Goal: Transaction & Acquisition: Purchase product/service

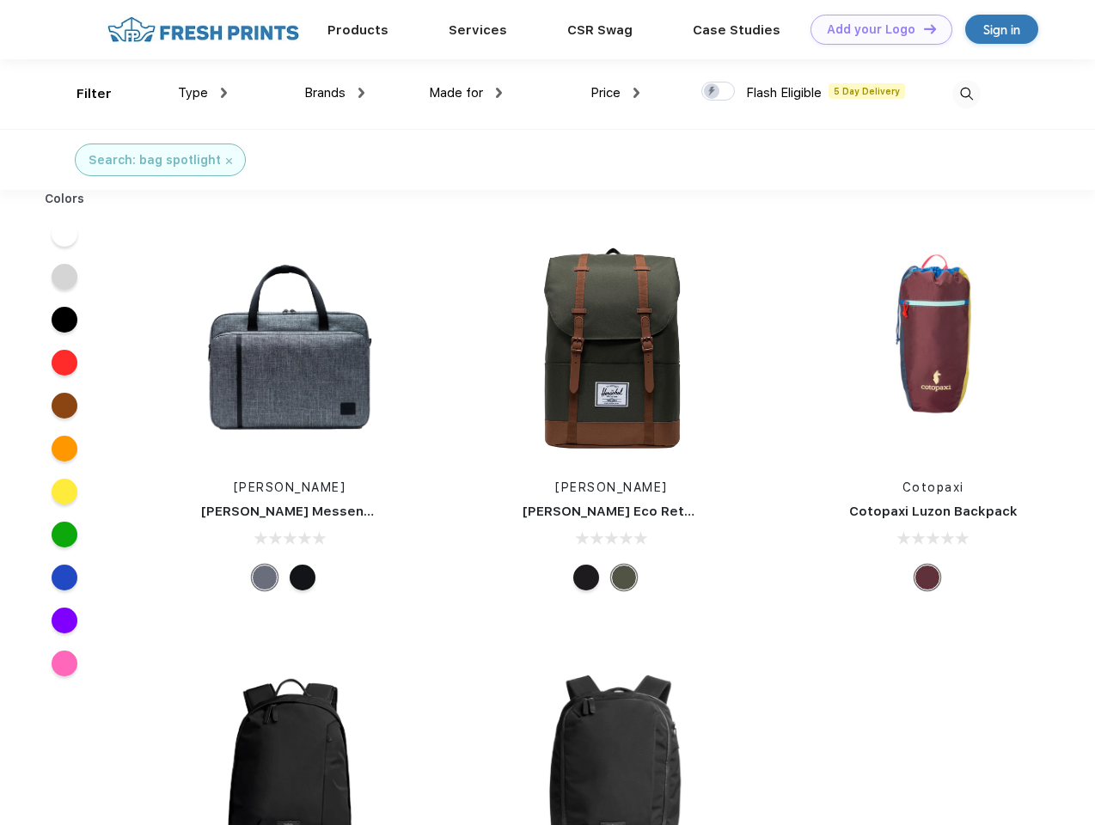
click at [875, 29] on link "Add your Logo Design Tool" at bounding box center [882, 30] width 142 height 30
click at [0, 0] on div "Design Tool" at bounding box center [0, 0] width 0 height 0
click at [922, 28] on link "Add your Logo Design Tool" at bounding box center [882, 30] width 142 height 30
click at [83, 94] on div "Filter" at bounding box center [93, 94] width 35 height 20
click at [203, 93] on span "Type" at bounding box center [193, 92] width 30 height 15
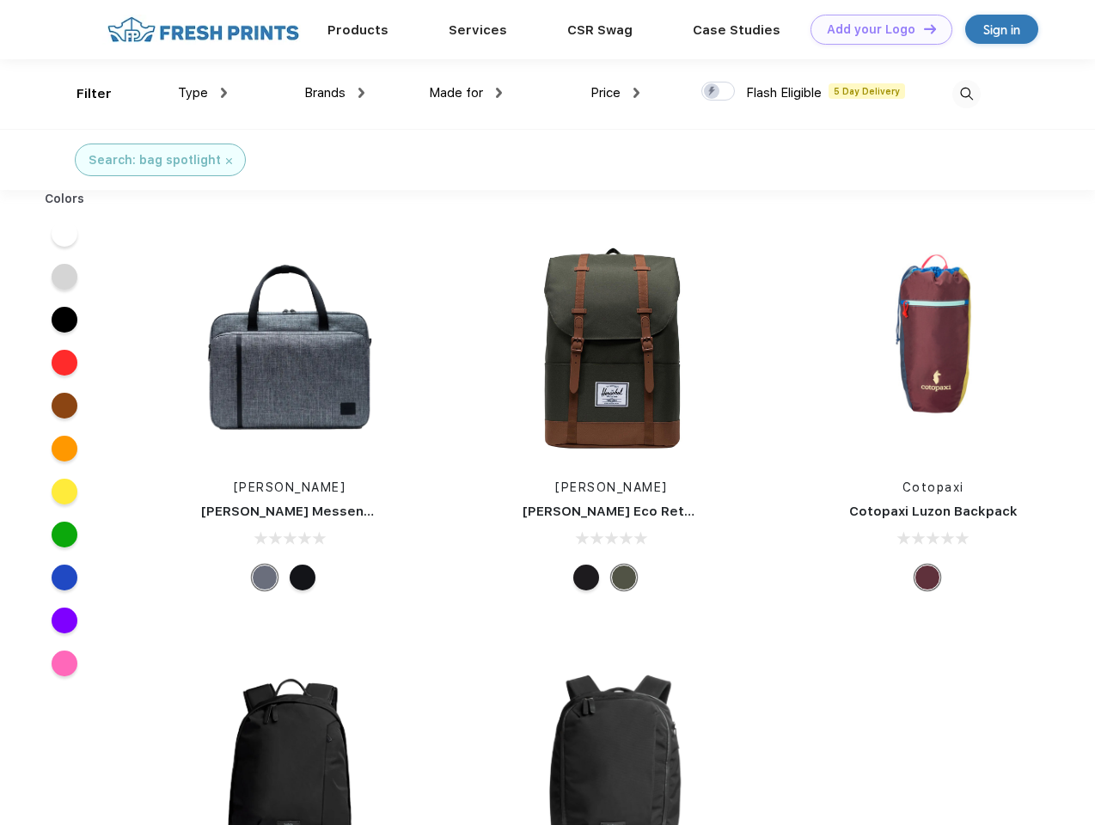
click at [334, 93] on span "Brands" at bounding box center [324, 92] width 41 height 15
click at [466, 93] on span "Made for" at bounding box center [456, 92] width 54 height 15
click at [615, 93] on span "Price" at bounding box center [606, 92] width 30 height 15
click at [719, 92] on div at bounding box center [718, 91] width 34 height 19
click at [713, 92] on input "checkbox" at bounding box center [706, 86] width 11 height 11
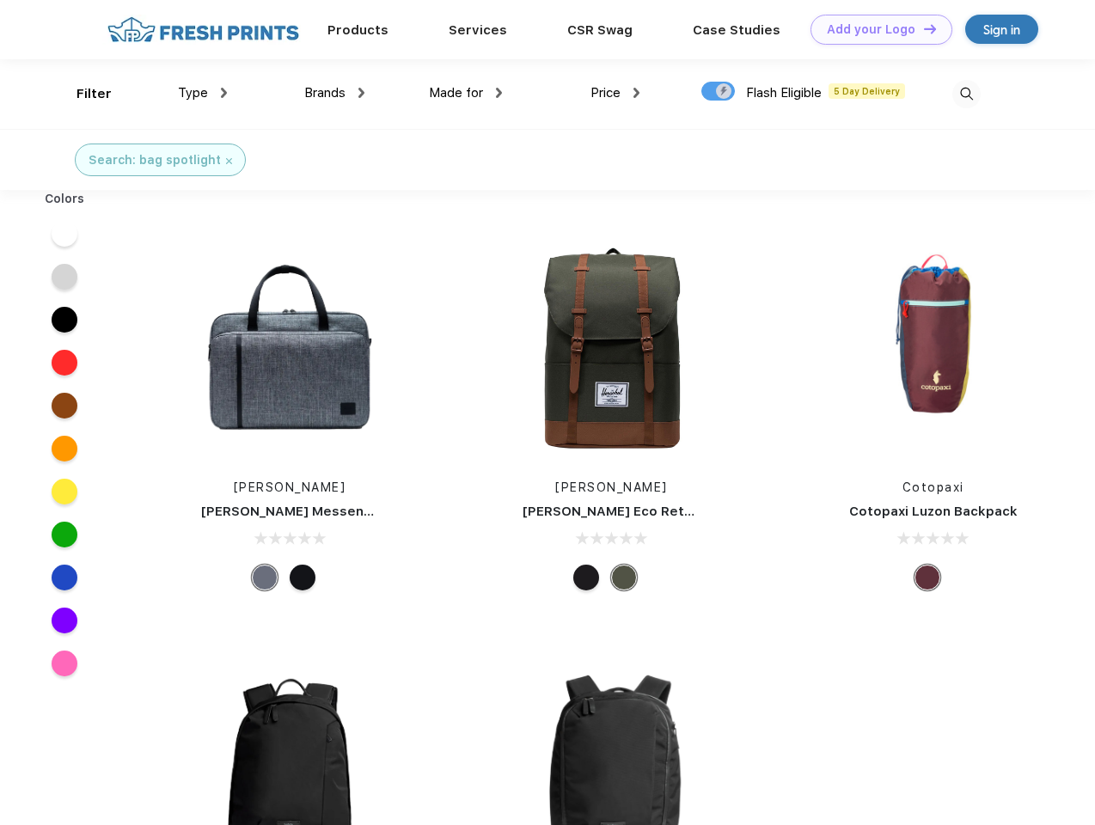
click at [966, 94] on img at bounding box center [966, 94] width 28 height 28
